Goal: Information Seeking & Learning: Learn about a topic

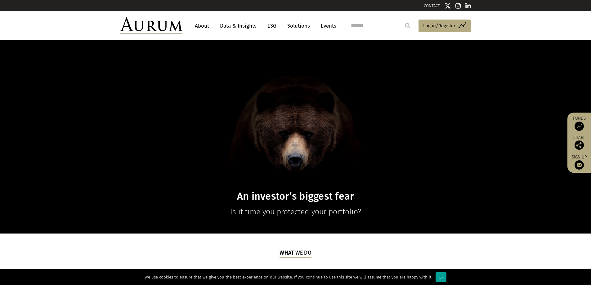
click at [436, 278] on div "Ok" at bounding box center [441, 278] width 11 height 10
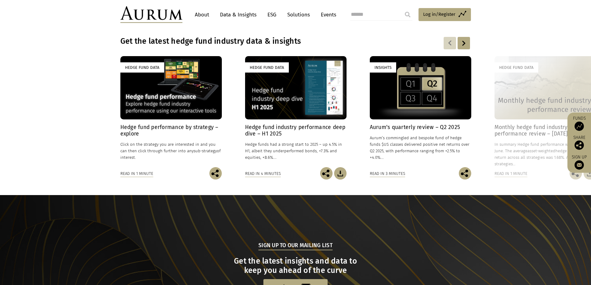
scroll to position [435, 0]
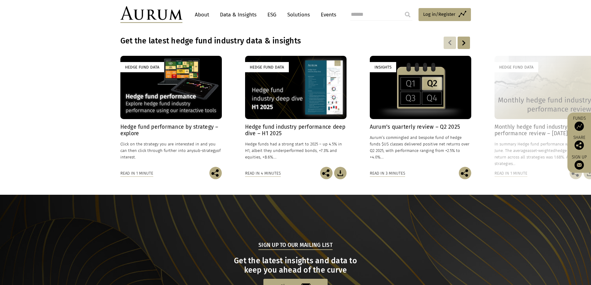
click at [273, 131] on h4 "Hedge fund industry performance deep dive – H1 2025" at bounding box center [296, 130] width 102 height 13
click at [159, 131] on h4 "Hedge fund performance by strategy – explore" at bounding box center [171, 130] width 102 height 13
click at [463, 38] on div at bounding box center [464, 43] width 12 height 12
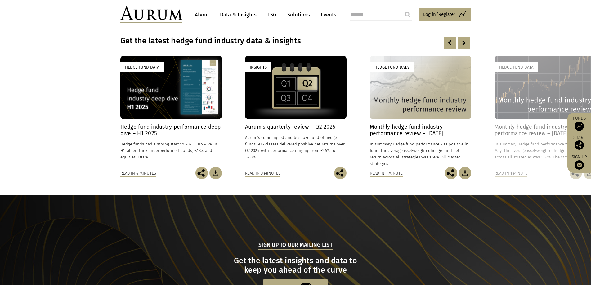
click at [463, 38] on div at bounding box center [464, 43] width 12 height 12
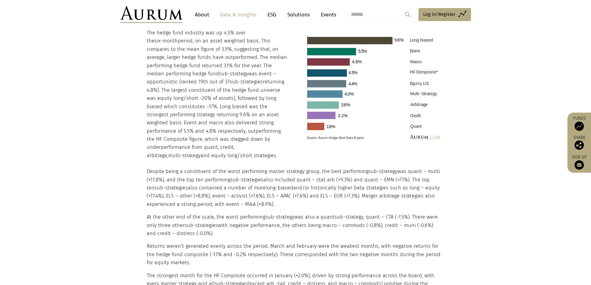
scroll to position [652, 0]
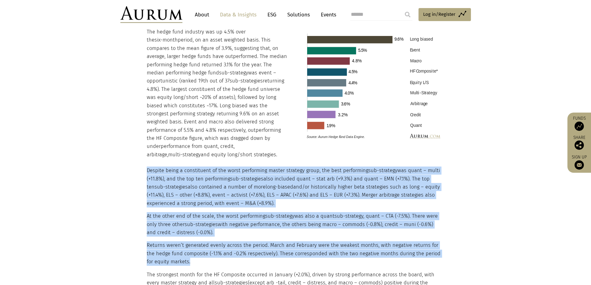
drag, startPoint x: 208, startPoint y: 252, endPoint x: 146, endPoint y: 161, distance: 110.0
click at [146, 161] on div "Headline performance The hedge fund industry was up 4.5% over the six-month per…" at bounding box center [296, 182] width 310 height 335
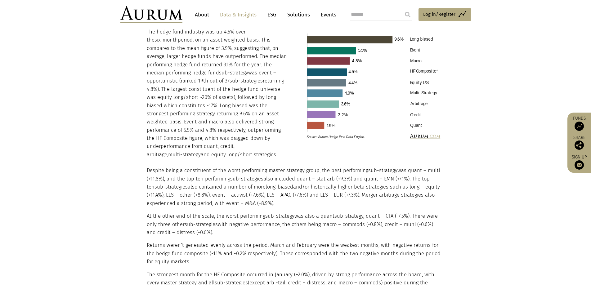
drag, startPoint x: 146, startPoint y: 161, endPoint x: 317, endPoint y: 229, distance: 183.8
click at [317, 229] on div "Headline performance The hedge fund industry was up 4.5% over the six-month per…" at bounding box center [296, 182] width 310 height 335
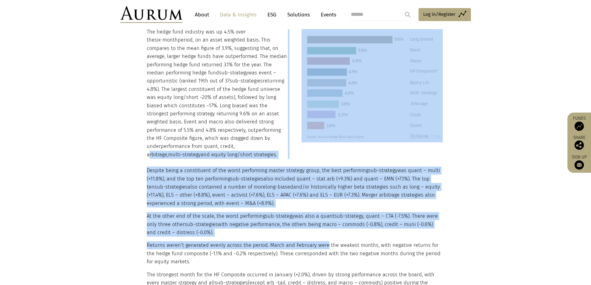
drag, startPoint x: 317, startPoint y: 229, endPoint x: 161, endPoint y: 148, distance: 175.5
click at [161, 148] on div "Headline performance The hedge fund industry was up 4.5% over the six-month per…" at bounding box center [296, 182] width 310 height 335
click at [190, 179] on p "Despite being a constituent of the worst performing master strategy group, the …" at bounding box center [295, 187] width 297 height 41
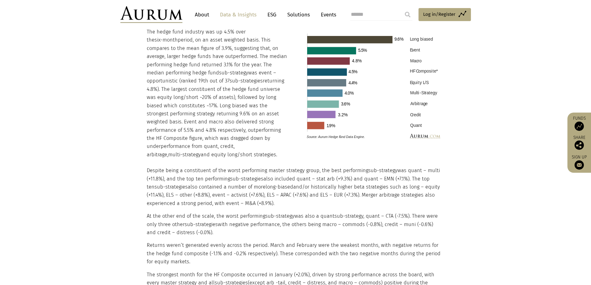
click at [235, 137] on p "The hedge fund industry was up 4.5% over the six-month period, on an asset weig…" at bounding box center [218, 93] width 142 height 131
click at [230, 83] on span "sub-strategies" at bounding box center [246, 81] width 33 height 6
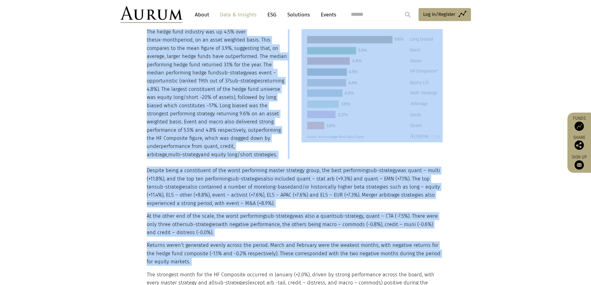
drag, startPoint x: 183, startPoint y: 83, endPoint x: 416, endPoint y: 236, distance: 278.6
click at [416, 236] on div "Headline performance The hedge fund industry was up 4.5% over the six-month per…" at bounding box center [296, 182] width 310 height 335
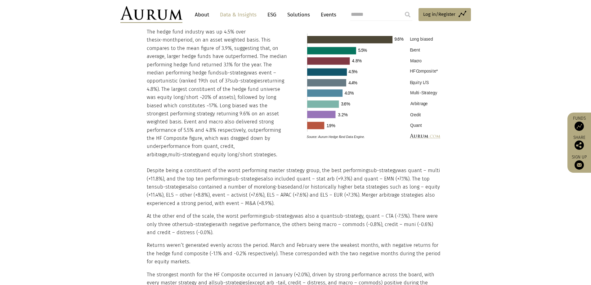
click at [469, 247] on section "Headline performance The hedge fund industry was up 4.5% over the six-month per…" at bounding box center [295, 186] width 591 height 342
click at [465, 271] on section "Headline performance The hedge fund industry was up 4.5% over the six-month per…" at bounding box center [295, 186] width 591 height 342
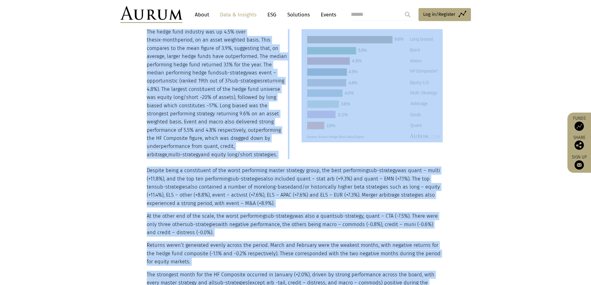
drag, startPoint x: 465, startPoint y: 271, endPoint x: 107, endPoint y: 85, distance: 403.4
click at [108, 85] on section "Headline performance The hedge fund industry was up 4.5% over the six-month per…" at bounding box center [295, 186] width 591 height 342
click at [154, 175] on p "Despite being a constituent of the worst performing master strategy group, the …" at bounding box center [295, 187] width 297 height 41
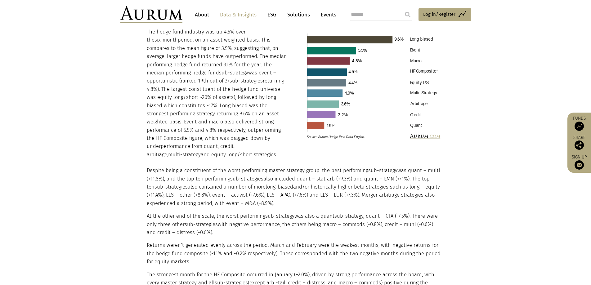
click at [224, 92] on p "The hedge fund industry was up 4.5% over the six-month period, on an asset weig…" at bounding box center [218, 93] width 142 height 131
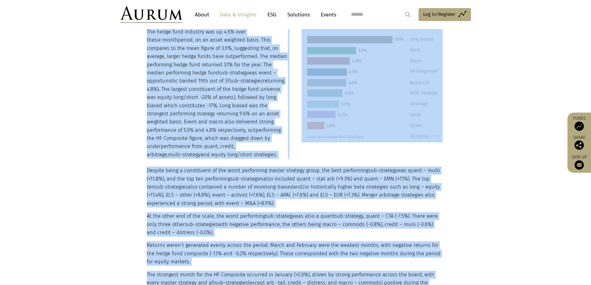
drag, startPoint x: 224, startPoint y: 92, endPoint x: 334, endPoint y: 290, distance: 226.4
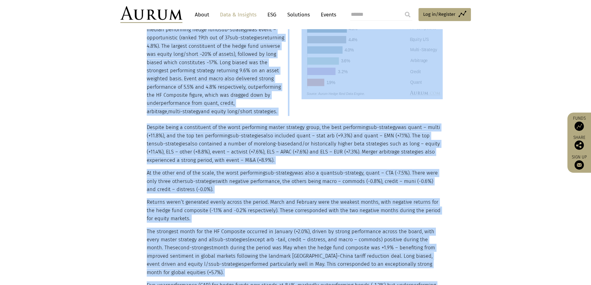
click at [297, 205] on p "Returns weren’t generated evenly across the period. March and February were the…" at bounding box center [295, 210] width 297 height 25
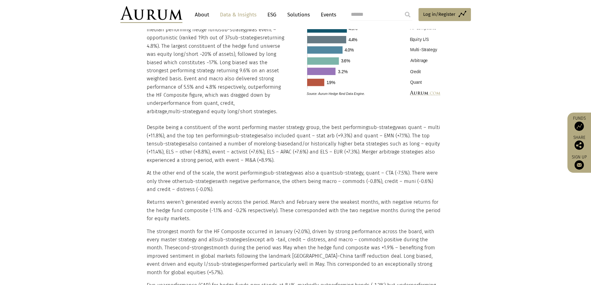
click at [212, 146] on p "Despite being a constituent of the worst performing master strategy group, the …" at bounding box center [295, 144] width 297 height 41
click at [156, 80] on p "The hedge fund industry was up 4.5% over the six-month period, on an asset weig…" at bounding box center [218, 50] width 142 height 131
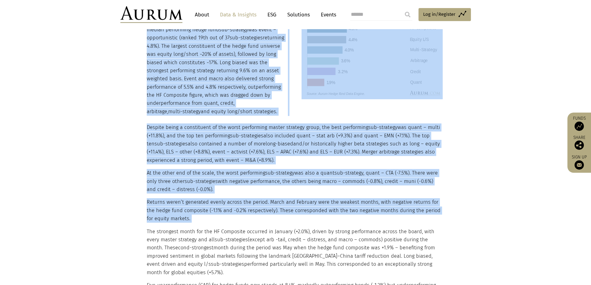
drag, startPoint x: 156, startPoint y: 80, endPoint x: 419, endPoint y: 241, distance: 308.1
click at [405, 247] on div "Headline performance The hedge fund industry was up 4.5% over the six-month per…" at bounding box center [296, 139] width 310 height 335
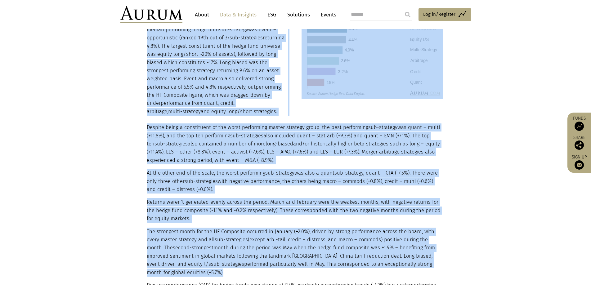
click at [433, 198] on p "Returns weren’t generated evenly across the period. March and February were the…" at bounding box center [295, 210] width 297 height 25
drag, startPoint x: 499, startPoint y: 254, endPoint x: 48, endPoint y: 67, distance: 487.4
click at [53, 68] on section "Headline performance The hedge fund industry was up 4.5% over the six-month per…" at bounding box center [295, 143] width 591 height 342
click at [145, 194] on div "Headline performance The hedge fund industry was up 4.5% over the six-month per…" at bounding box center [296, 139] width 310 height 335
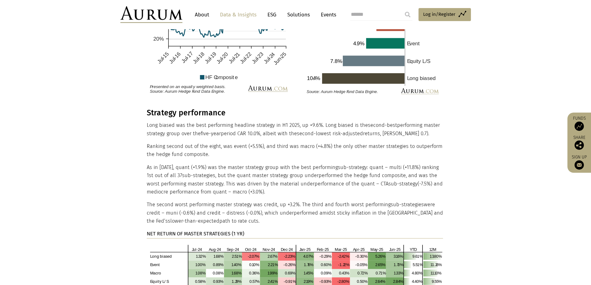
scroll to position [1130, 0]
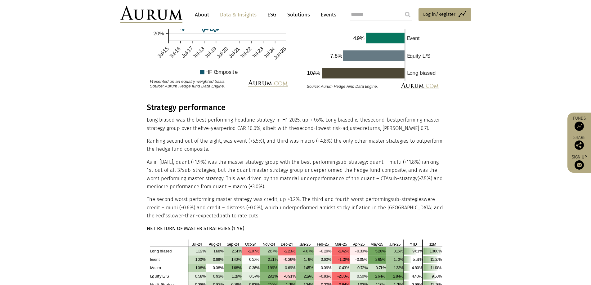
click at [278, 198] on p "The second worst performing master strategy was credit, up +3.2%. The third and…" at bounding box center [295, 208] width 297 height 25
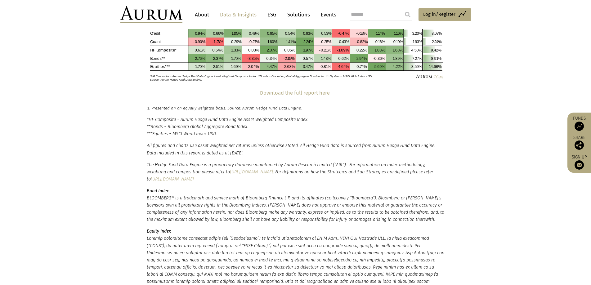
scroll to position [1409, 0]
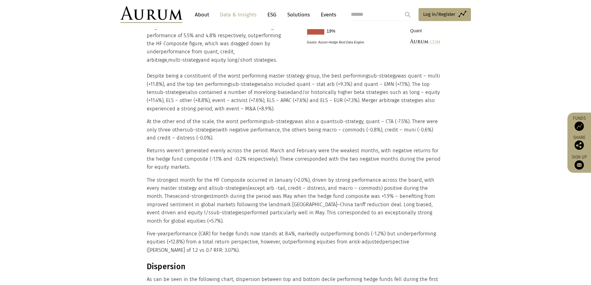
drag, startPoint x: 409, startPoint y: 222, endPoint x: 407, endPoint y: 170, distance: 52.5
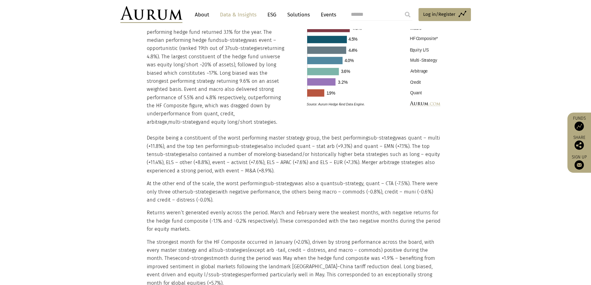
scroll to position [694, 0]
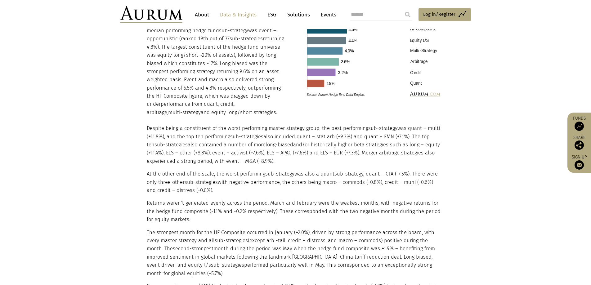
click at [215, 124] on p "Despite being a constituent of the worst performing master strategy group, the …" at bounding box center [295, 144] width 297 height 41
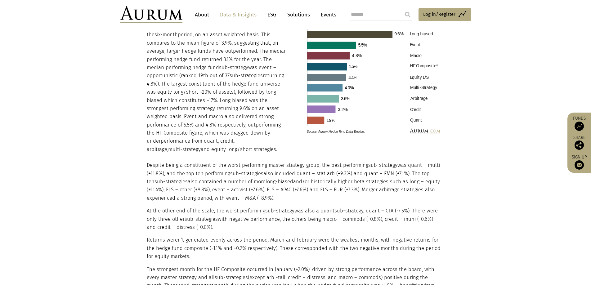
scroll to position [601, 0]
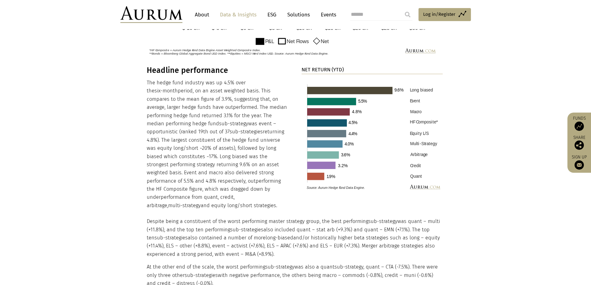
click at [238, 130] on p "The hedge fund industry was up 4.5% over the six-month period, on an asset weig…" at bounding box center [218, 144] width 142 height 131
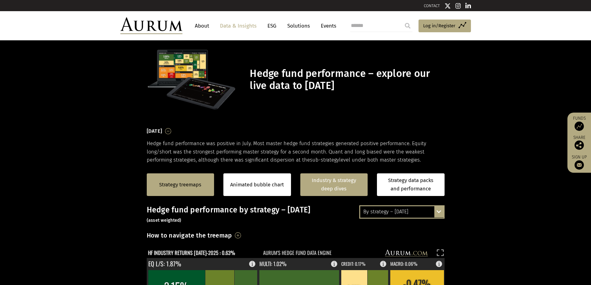
click at [340, 186] on link "Industry & strategy deep dives" at bounding box center [335, 185] width 68 height 23
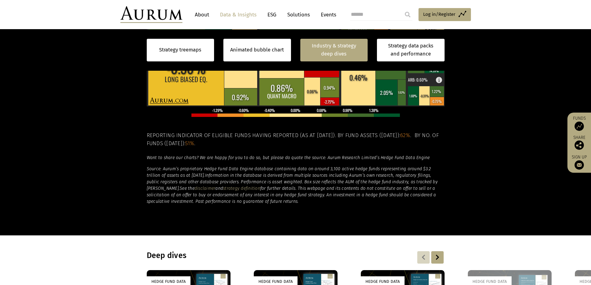
scroll to position [394, 0]
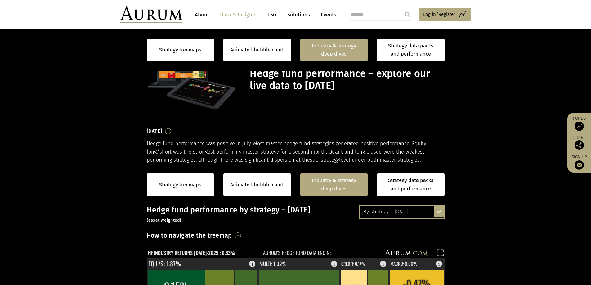
scroll to position [482, 0]
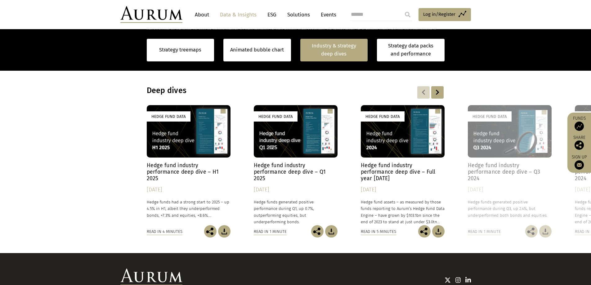
click at [504, 81] on section "Deep dives Hedge Fund Data Hedge fund industry performance deep dive – H1 2025 …" at bounding box center [295, 161] width 591 height 183
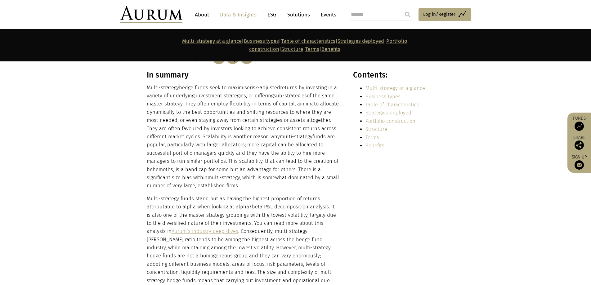
scroll to position [155, 0]
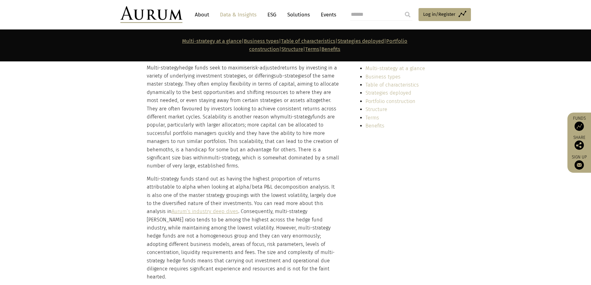
click at [286, 141] on p "Multi-strategy hedge funds seek to maximise risk-adjusted returns by investing …" at bounding box center [243, 117] width 193 height 106
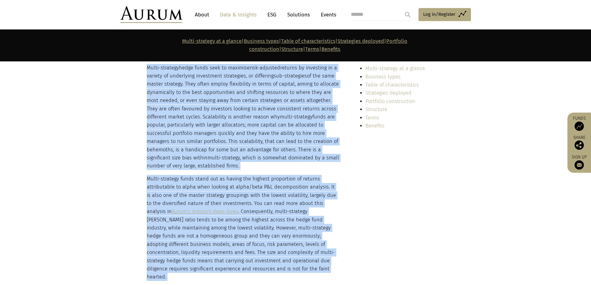
drag, startPoint x: 286, startPoint y: 141, endPoint x: 285, endPoint y: 196, distance: 55.0
click at [285, 196] on div "In summary Multi-strategy hedge funds seek to maximise risk-adjusted returns by…" at bounding box center [243, 166] width 193 height 231
click at [285, 196] on p "Multi-strategy funds stand out as having the highest proportion of returns attr…" at bounding box center [243, 228] width 193 height 106
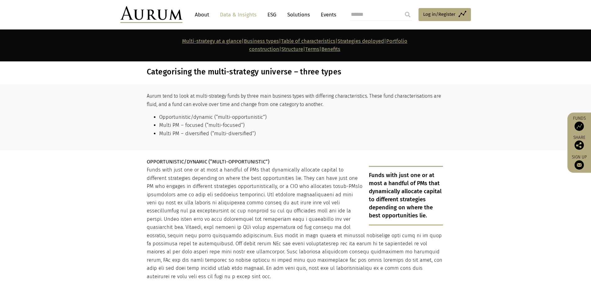
scroll to position [1025, 0]
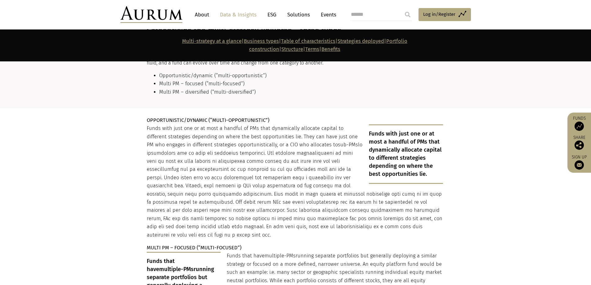
click at [228, 211] on p "Funds with just one or at most a handful of PMs that dynamically allocate capit…" at bounding box center [295, 181] width 297 height 115
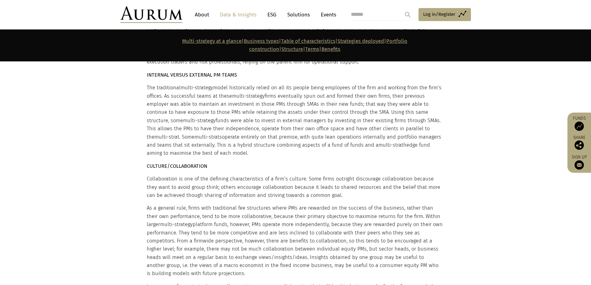
scroll to position [2763, 0]
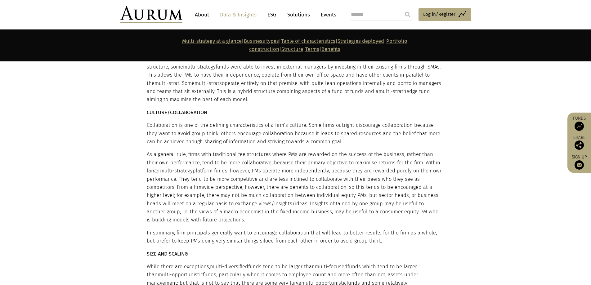
click at [306, 263] on p "While there are exceptions, multi-diversified funds tend to be larger than mult…" at bounding box center [295, 279] width 297 height 33
click at [384, 186] on p "As a general rule, firms with traditional fee structures where PMs are rewarded…" at bounding box center [295, 188] width 297 height 74
